Goal: Information Seeking & Learning: Learn about a topic

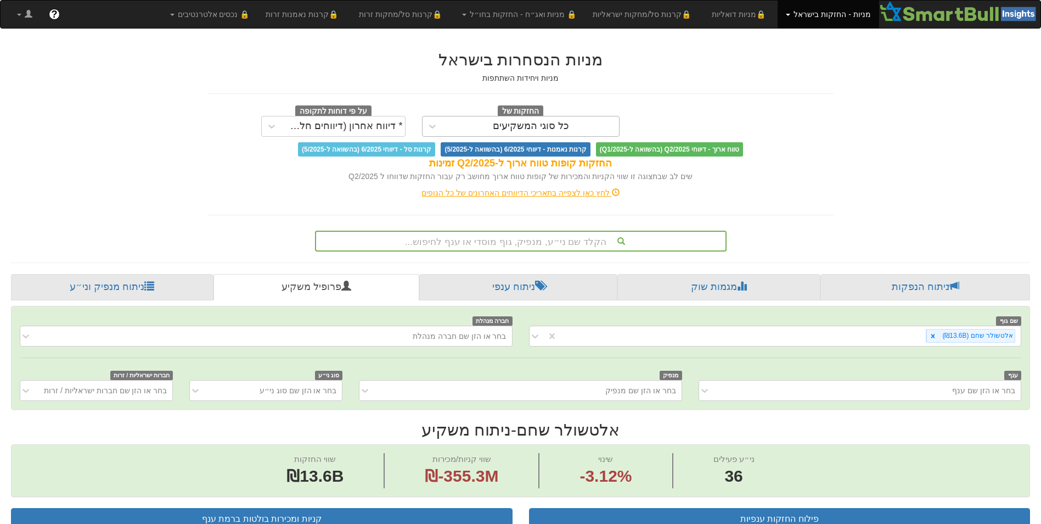
click at [539, 125] on div "כל סוגי המשקיעים" at bounding box center [531, 126] width 76 height 11
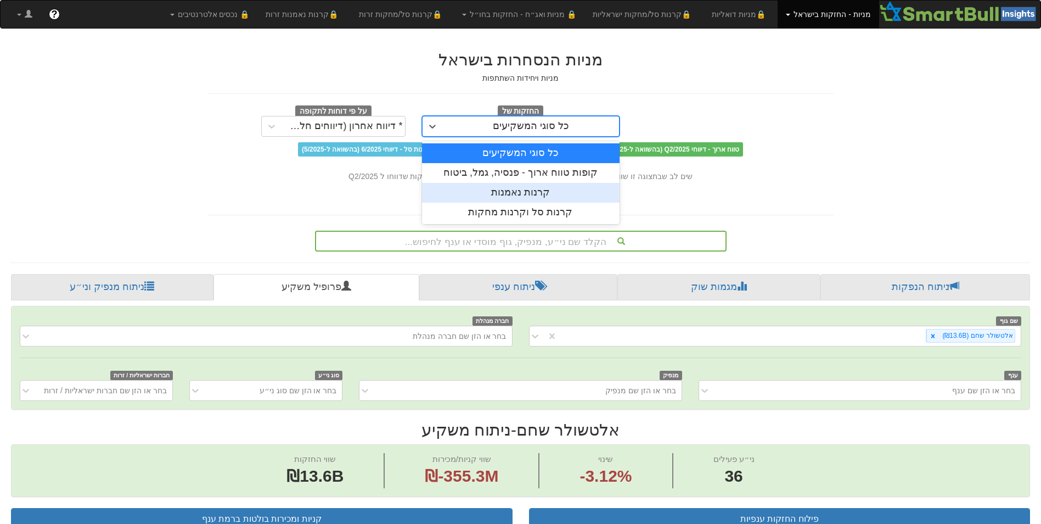
click at [536, 194] on div "קרנות נאמנות" at bounding box center [521, 193] width 198 height 20
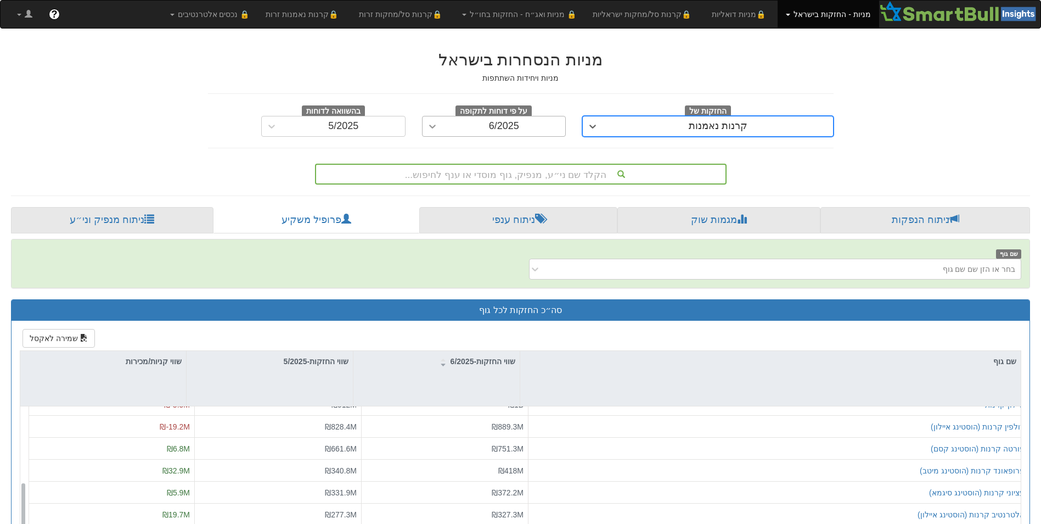
click at [426, 128] on div at bounding box center [433, 126] width 20 height 20
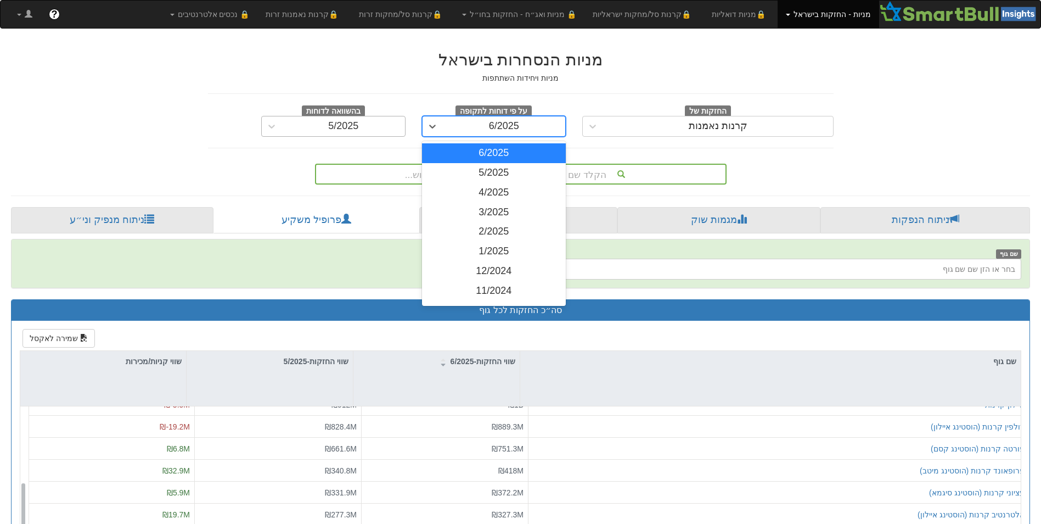
click at [368, 125] on div "5/2025" at bounding box center [343, 126] width 123 height 18
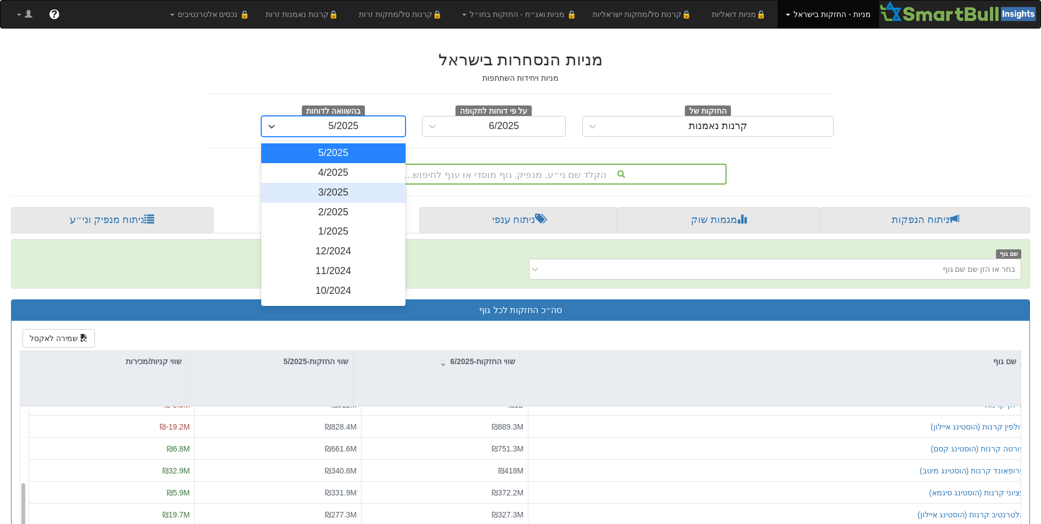
click at [349, 193] on div "3/2025" at bounding box center [333, 193] width 144 height 20
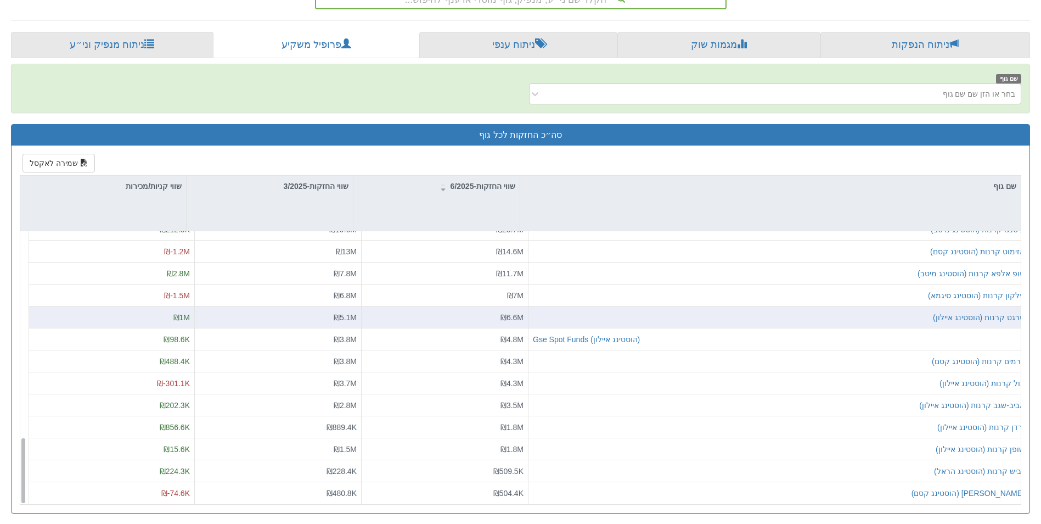
scroll to position [178, 0]
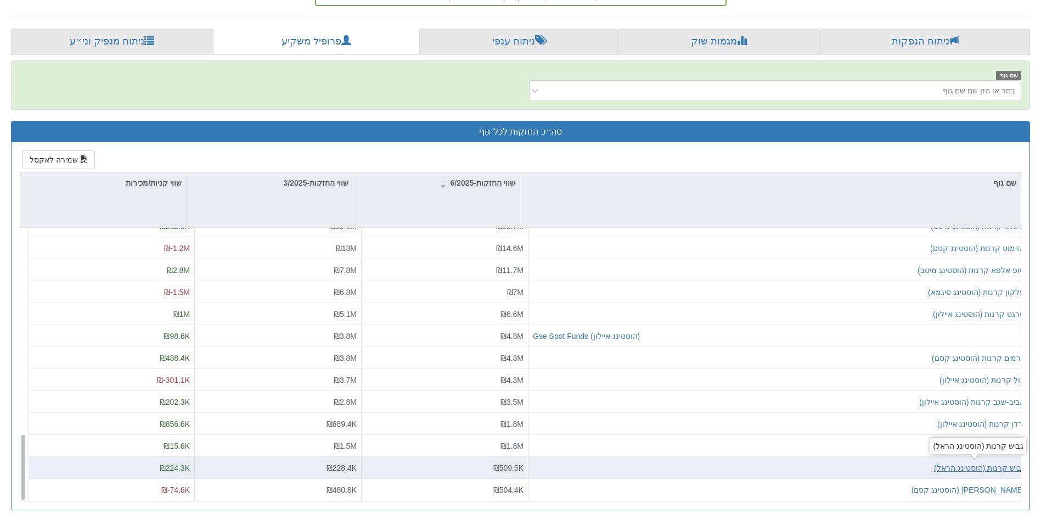
click at [983, 469] on div "גביש קרנות (הוסטינג הראל)" at bounding box center [979, 467] width 91 height 11
